Goal: Check status: Check status

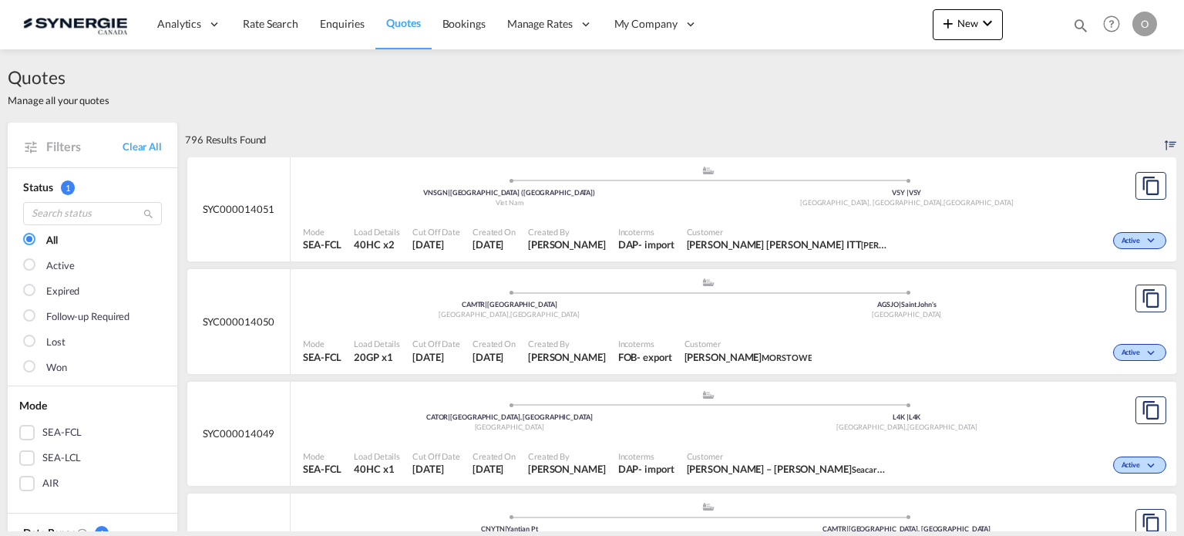
drag, startPoint x: 1078, startPoint y: 24, endPoint x: 1036, endPoint y: 35, distance: 43.0
click at [1078, 24] on md-icon "icon-magnify" at bounding box center [1080, 25] width 17 height 17
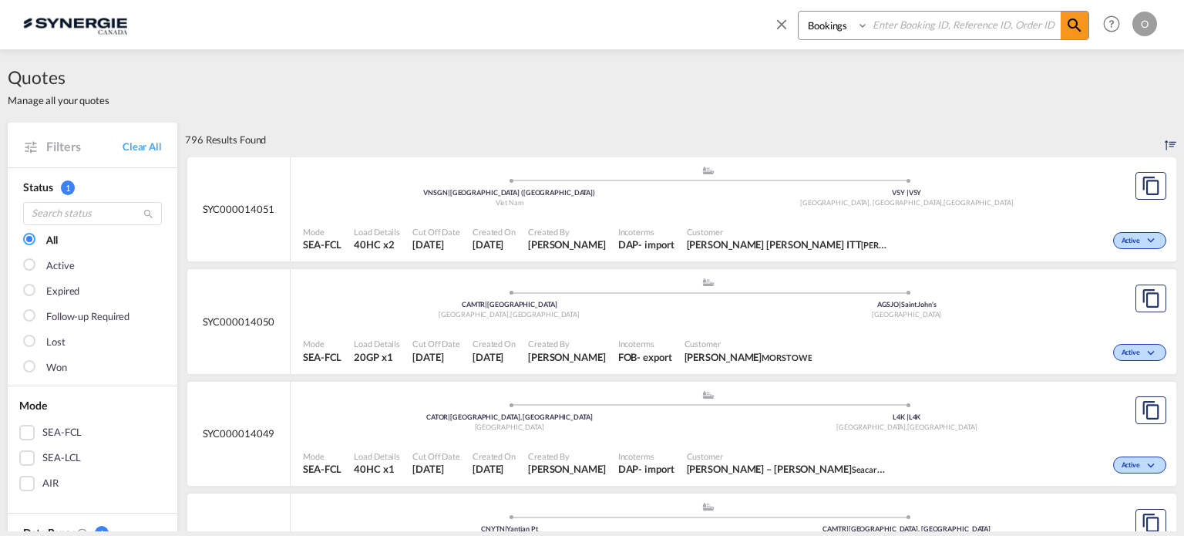
drag, startPoint x: 814, startPoint y: 30, endPoint x: 826, endPoint y: 35, distance: 12.8
click at [814, 30] on select "Bookings Quotes Enquiries" at bounding box center [835, 26] width 73 height 28
select select "Quotes"
click at [799, 12] on select "Bookings Quotes Enquiries" at bounding box center [835, 26] width 73 height 28
click at [903, 29] on input at bounding box center [965, 25] width 192 height 27
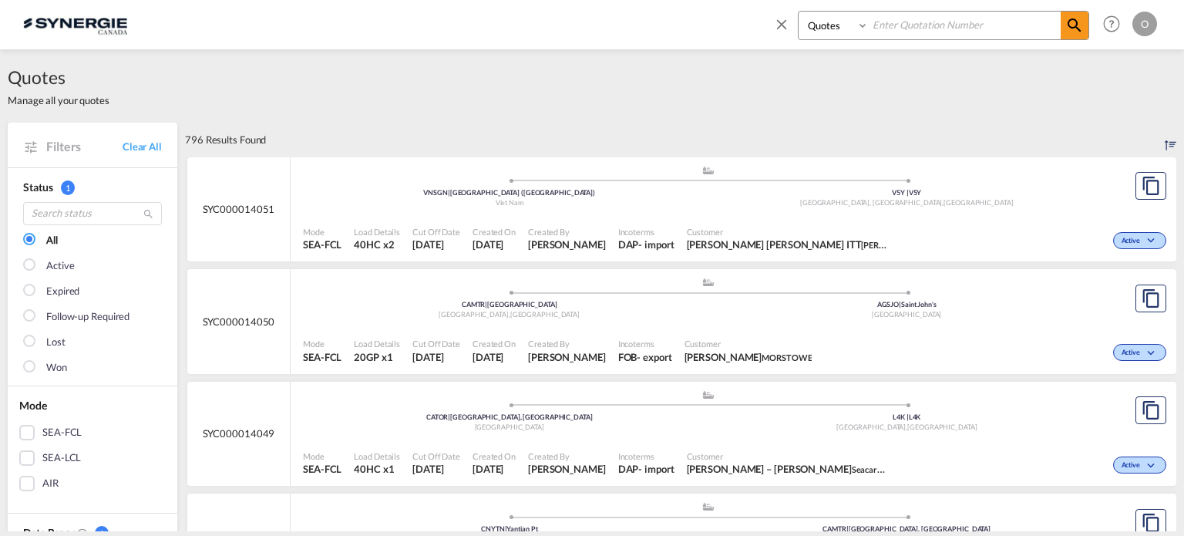
paste input "SYC000013614"
type input "SYC000013614"
click at [1073, 24] on md-icon "icon-magnify" at bounding box center [1074, 25] width 19 height 19
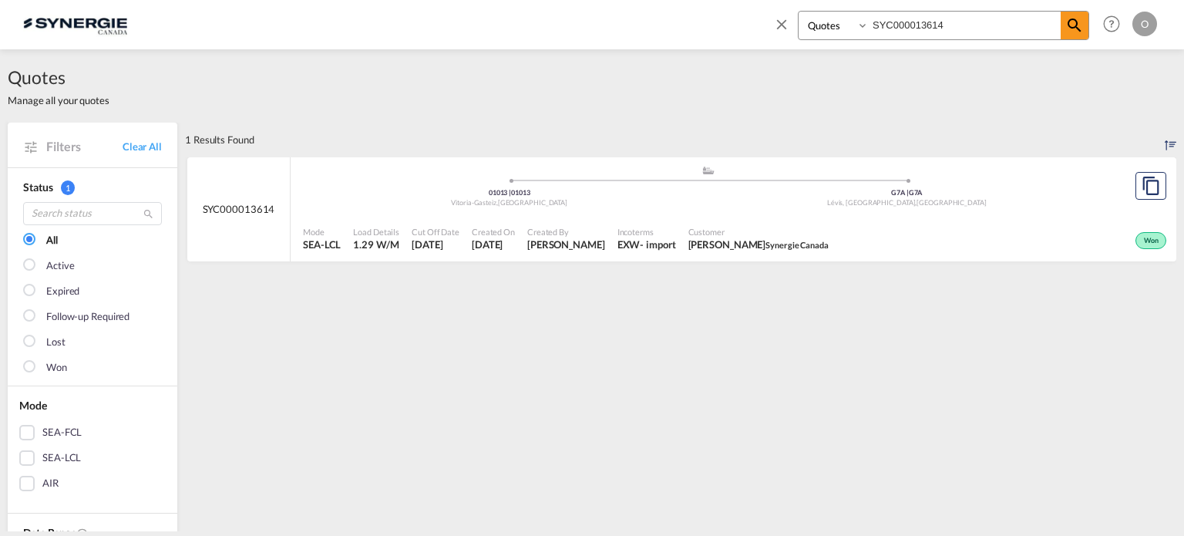
click at [567, 245] on span "[PERSON_NAME]" at bounding box center [566, 244] width 78 height 14
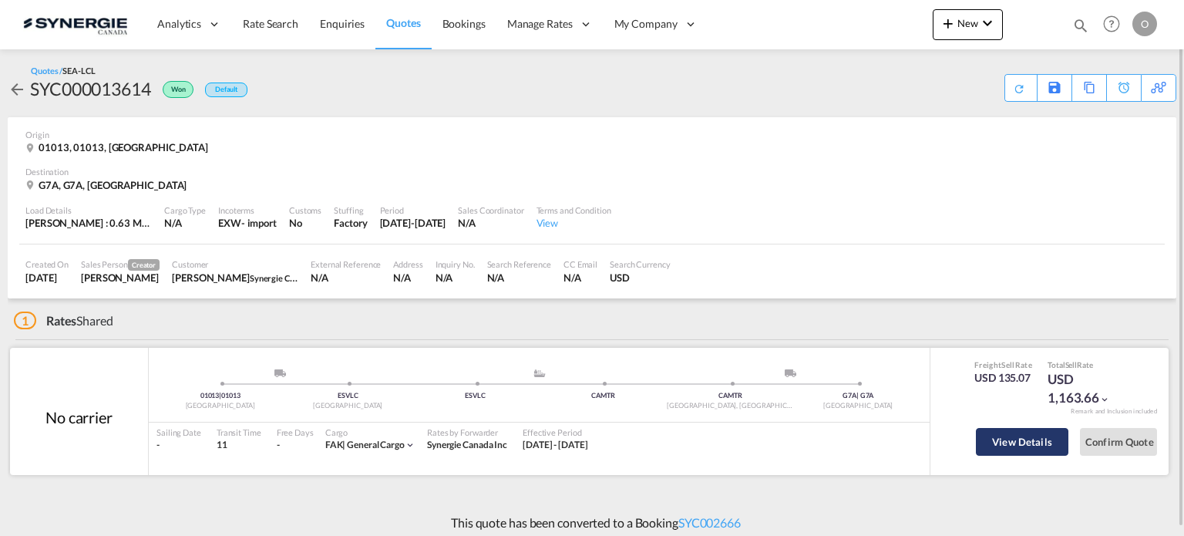
click at [998, 443] on button "View Details" at bounding box center [1022, 442] width 93 height 28
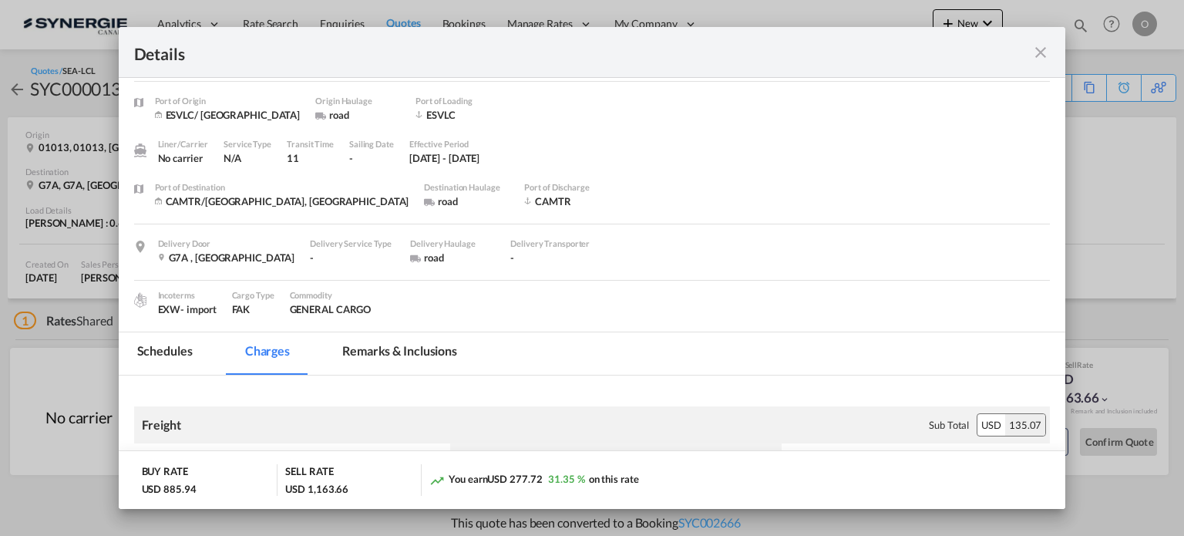
scroll to position [77, 0]
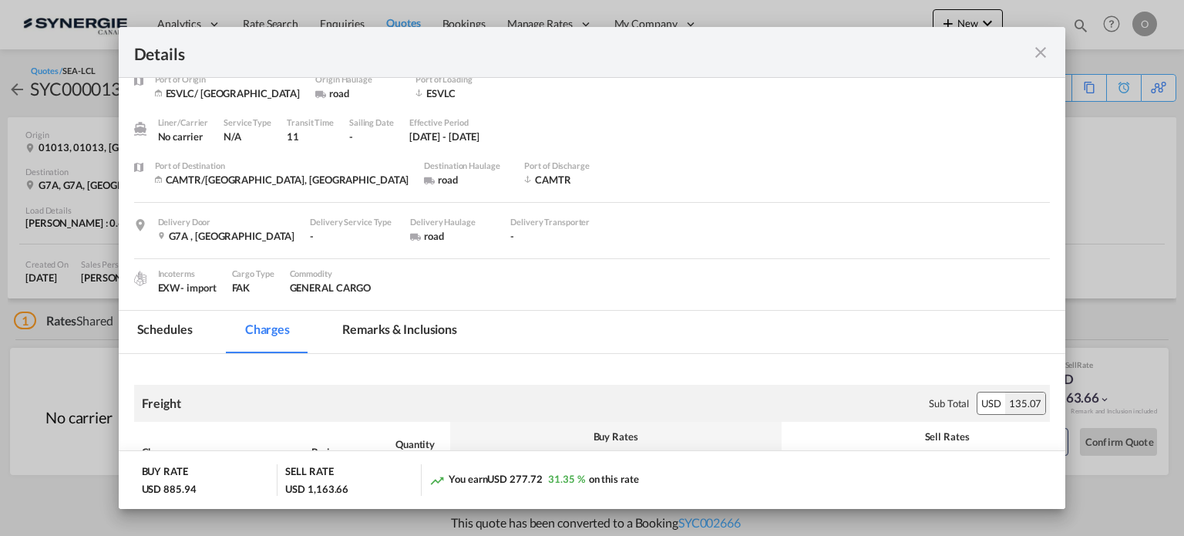
click at [422, 331] on md-tab-item "Remarks & Inclusions" at bounding box center [400, 332] width 152 height 42
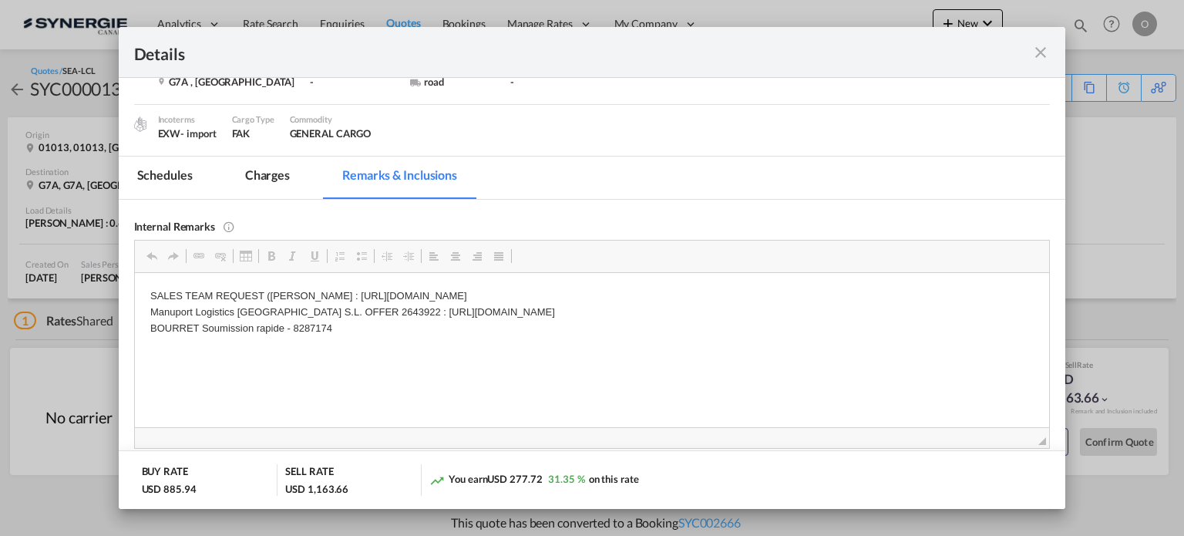
scroll to position [308, 0]
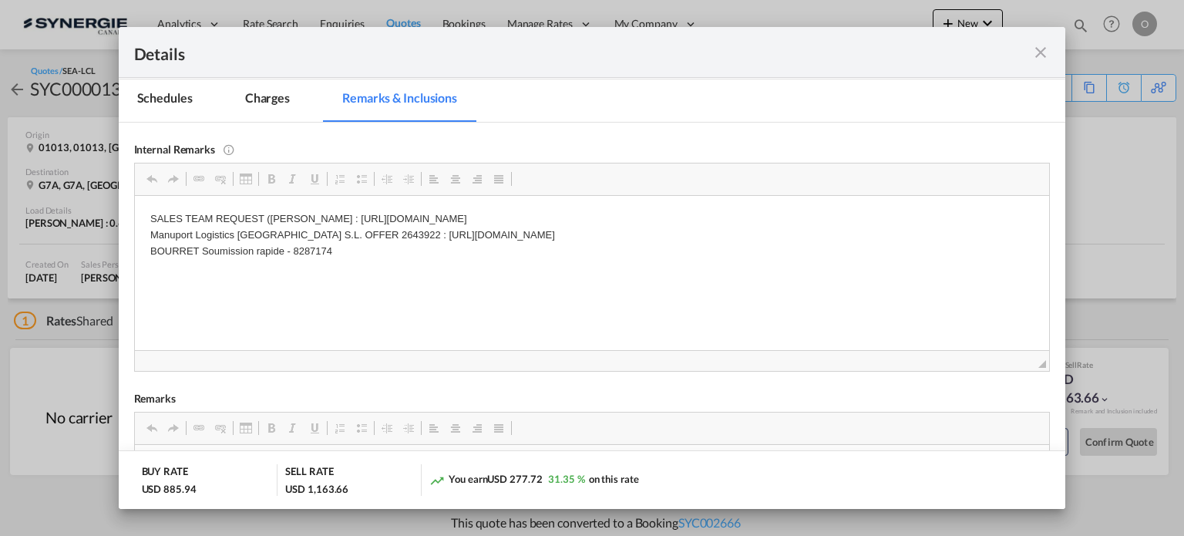
drag, startPoint x: 334, startPoint y: 251, endPoint x: 298, endPoint y: 251, distance: 36.2
drag, startPoint x: 291, startPoint y: 247, endPoint x: 331, endPoint y: 249, distance: 40.2
click at [331, 249] on p "SALES TEAM REQUEST ([PERSON_NAME] : [URL][DOMAIN_NAME] Manuport Logistics Españ…" at bounding box center [592, 234] width 884 height 48
drag, startPoint x: 550, startPoint y: 322, endPoint x: 365, endPoint y: 264, distance: 193.8
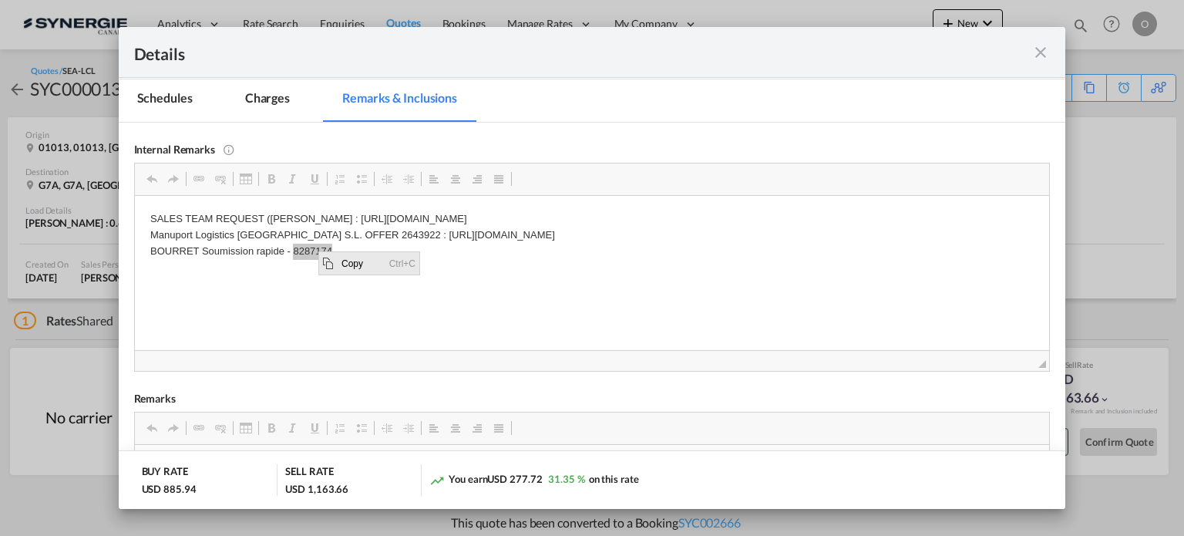
click at [365, 264] on span "Copy" at bounding box center [362, 263] width 48 height 22
copy p "8287174"
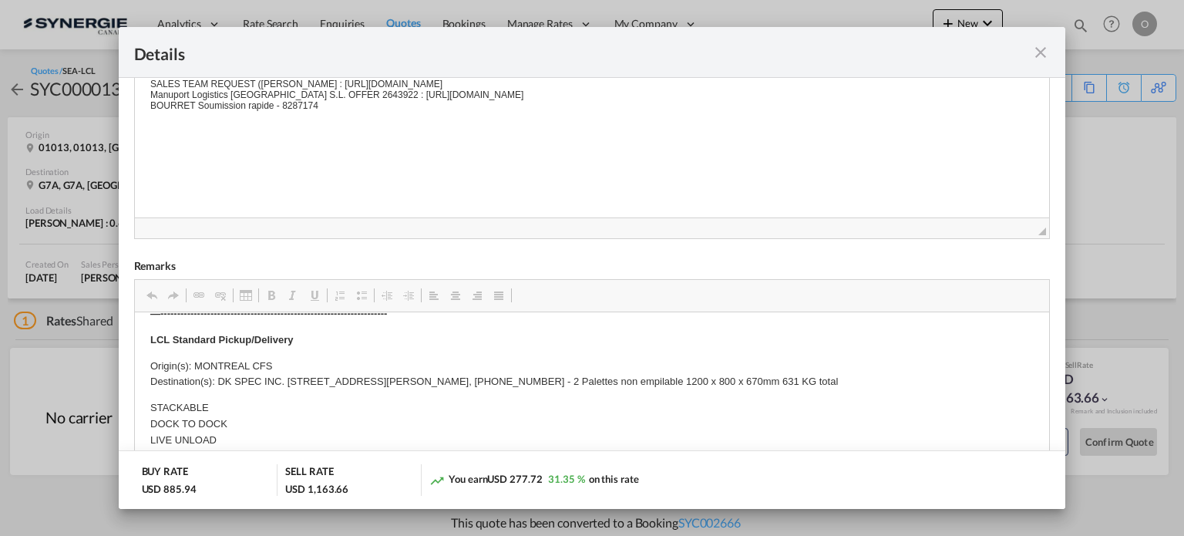
scroll to position [308, 0]
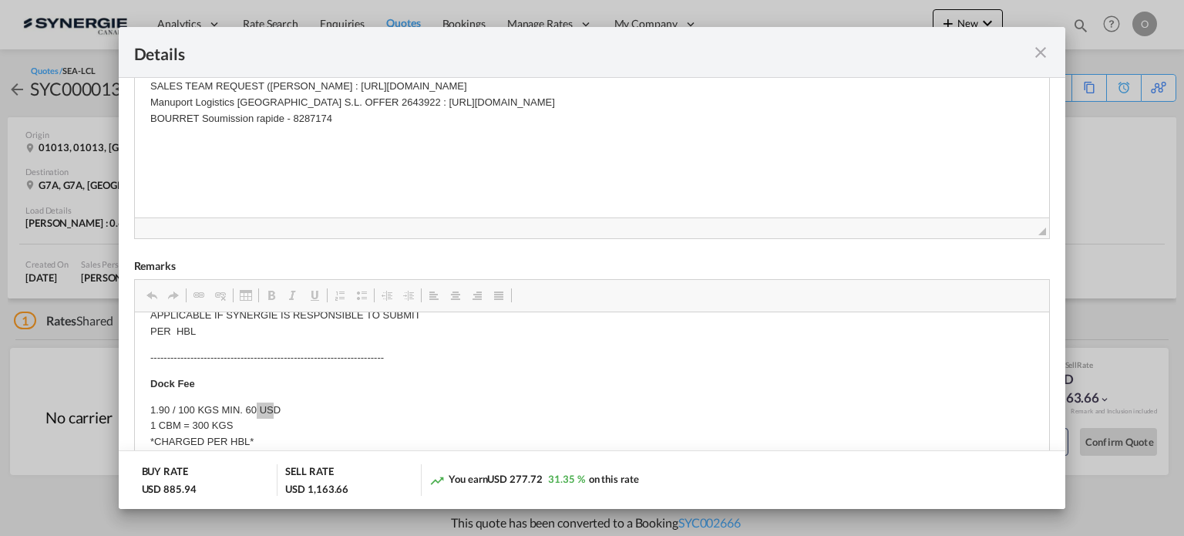
drag, startPoint x: 280, startPoint y: 380, endPoint x: 255, endPoint y: 395, distance: 28.7
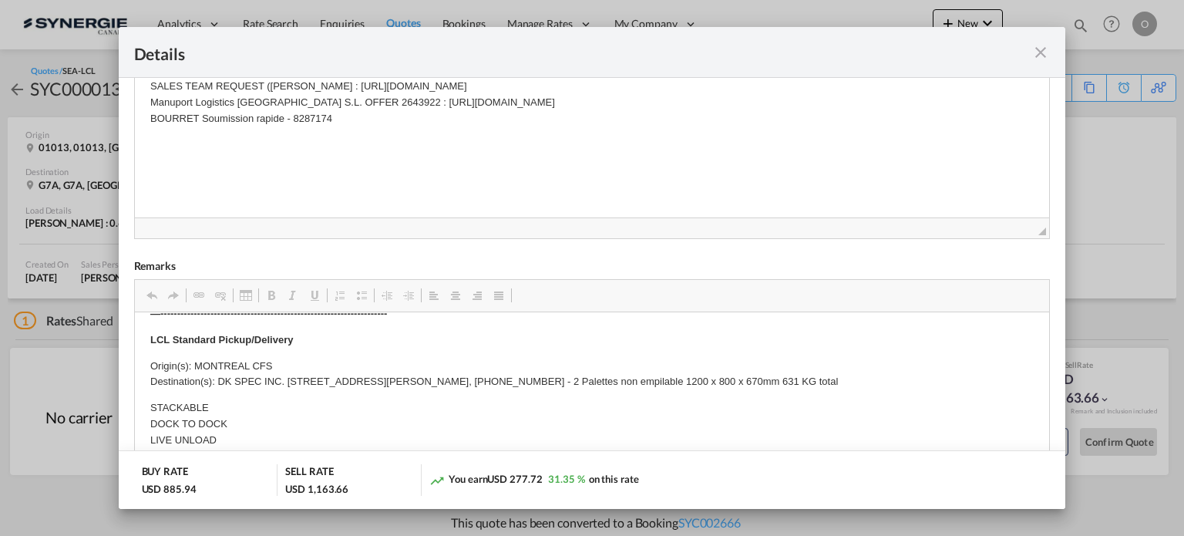
scroll to position [463, 0]
drag, startPoint x: 279, startPoint y: 383, endPoint x: 224, endPoint y: 379, distance: 55.6
drag, startPoint x: 217, startPoint y: 379, endPoint x: 282, endPoint y: 380, distance: 64.8
click at [282, 380] on p "Origin(s): MONTREAL CFS Destination(s): DK SPEC INC. [STREET_ADDRESS][PERSON_NA…" at bounding box center [592, 374] width 884 height 32
copy p "DK SPEC INC"
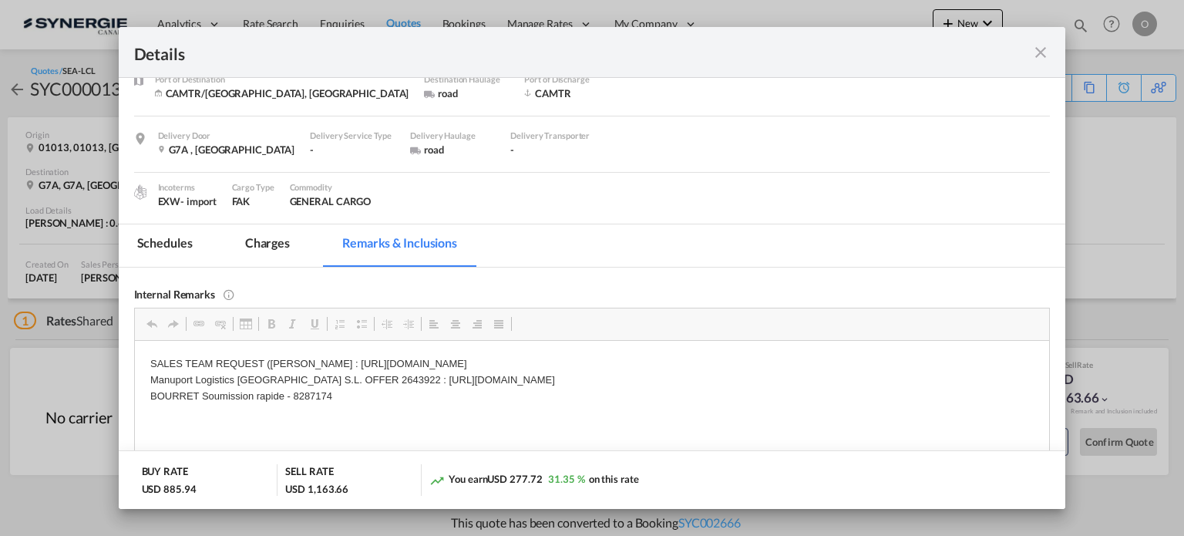
scroll to position [99, 0]
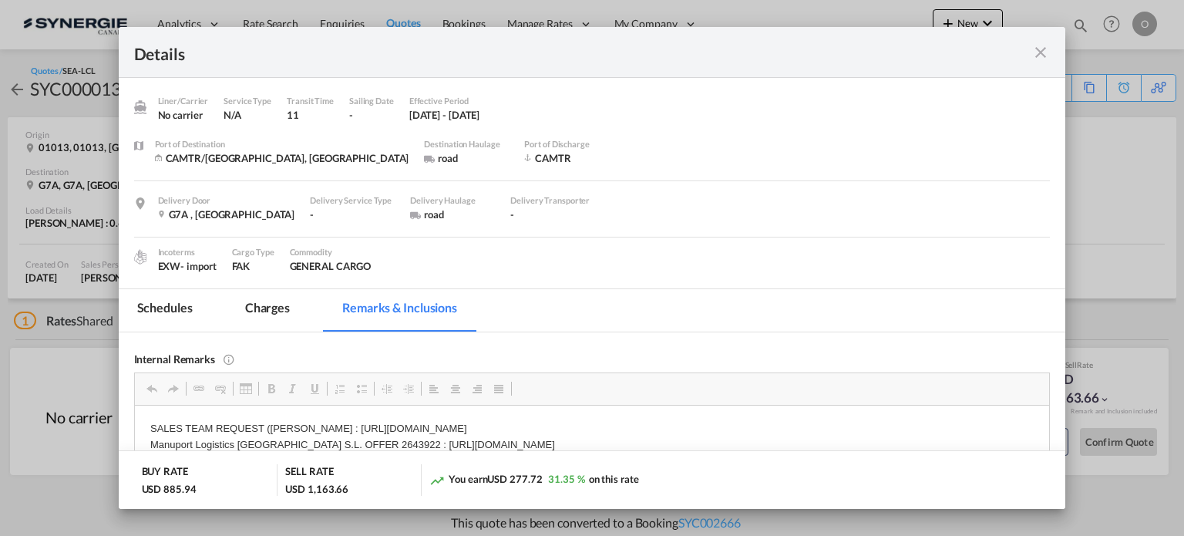
drag, startPoint x: 1037, startPoint y: 52, endPoint x: 1007, endPoint y: 68, distance: 33.5
click at [1037, 52] on md-icon "icon-close fg-AAA8AD m-0 cursor" at bounding box center [1040, 52] width 19 height 19
